Goal: Task Accomplishment & Management: Manage account settings

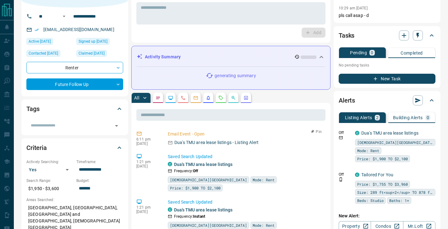
scroll to position [42, 0]
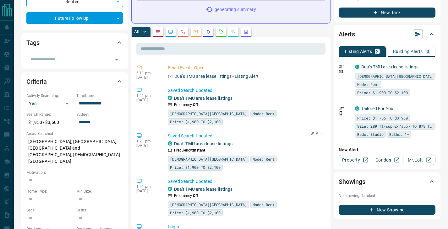
scroll to position [0, 0]
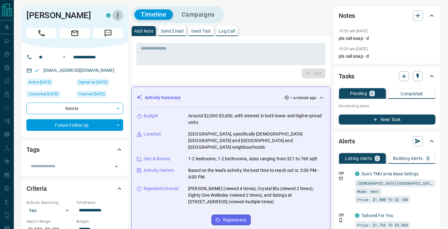
click at [120, 17] on icon "button" at bounding box center [118, 16] width 8 height 8
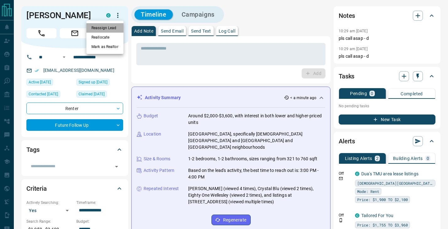
click at [108, 27] on li "Reassign Lead" at bounding box center [104, 27] width 37 height 9
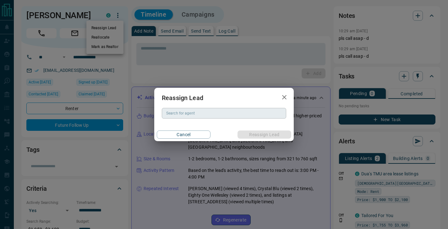
click at [188, 109] on div "Search for agent" at bounding box center [224, 113] width 124 height 11
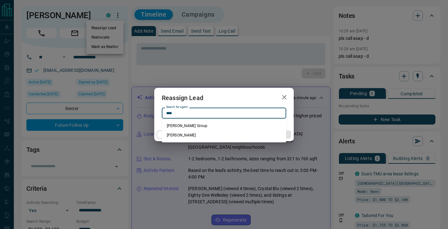
click at [187, 136] on li "[PERSON_NAME]" at bounding box center [224, 135] width 124 height 9
type input "**********"
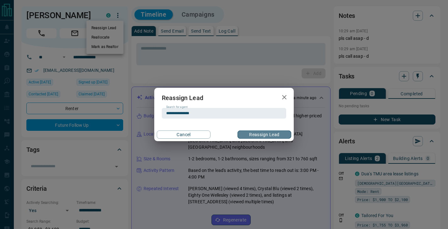
click at [256, 137] on button "Reassign Lead" at bounding box center [264, 135] width 54 height 8
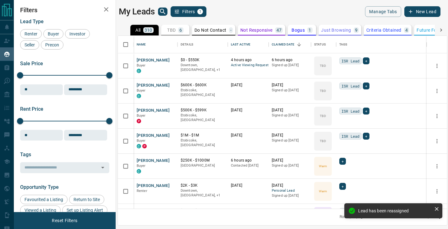
scroll to position [173, 329]
click at [164, 11] on icon "search button" at bounding box center [163, 12] width 8 height 8
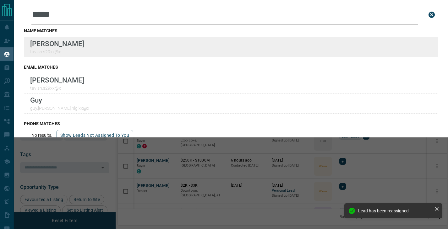
type input "*****"
click at [134, 50] on div "[PERSON_NAME] [PERSON_NAME].s29xx@x" at bounding box center [231, 47] width 414 height 20
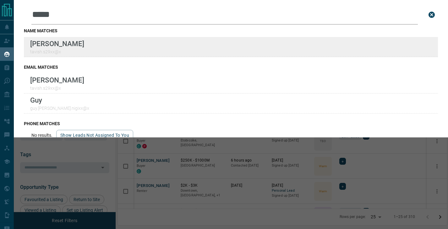
click at [55, 49] on div "[PERSON_NAME] [PERSON_NAME].s29xx@x" at bounding box center [57, 47] width 54 height 15
